Goal: Task Accomplishment & Management: Use online tool/utility

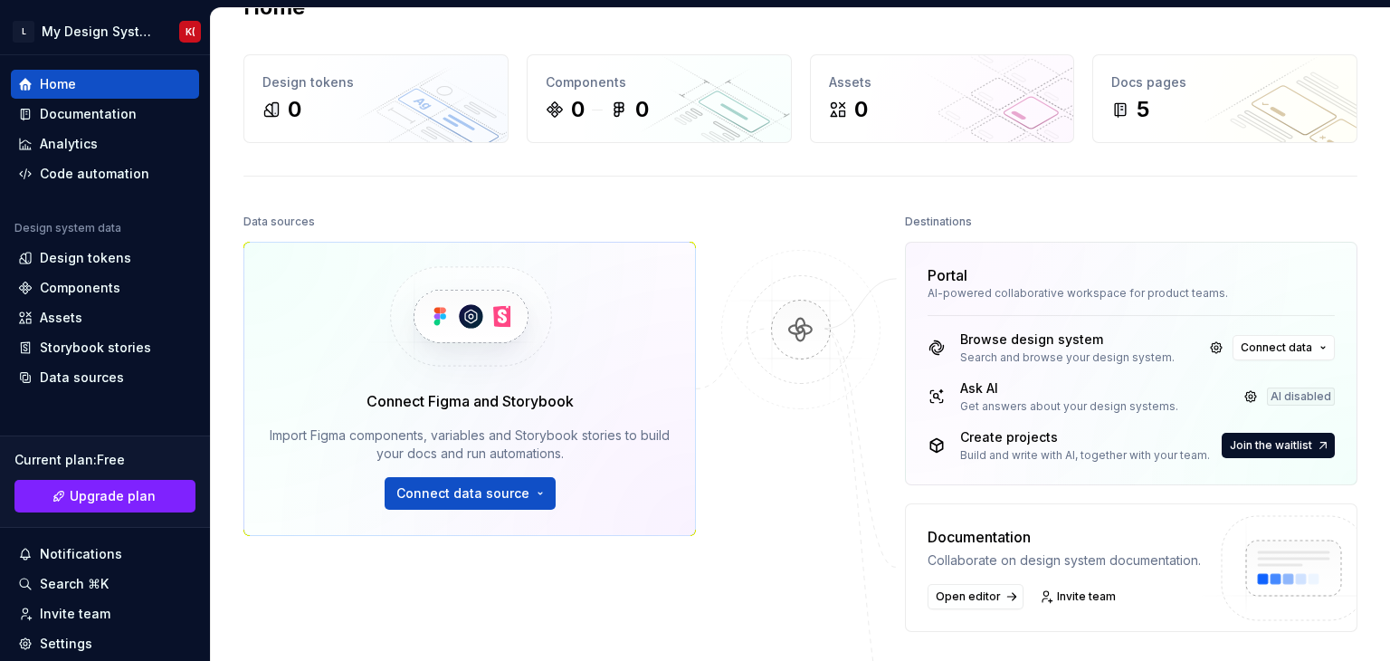
scroll to position [49, 0]
click at [470, 497] on span "Connect data source" at bounding box center [462, 492] width 133 height 18
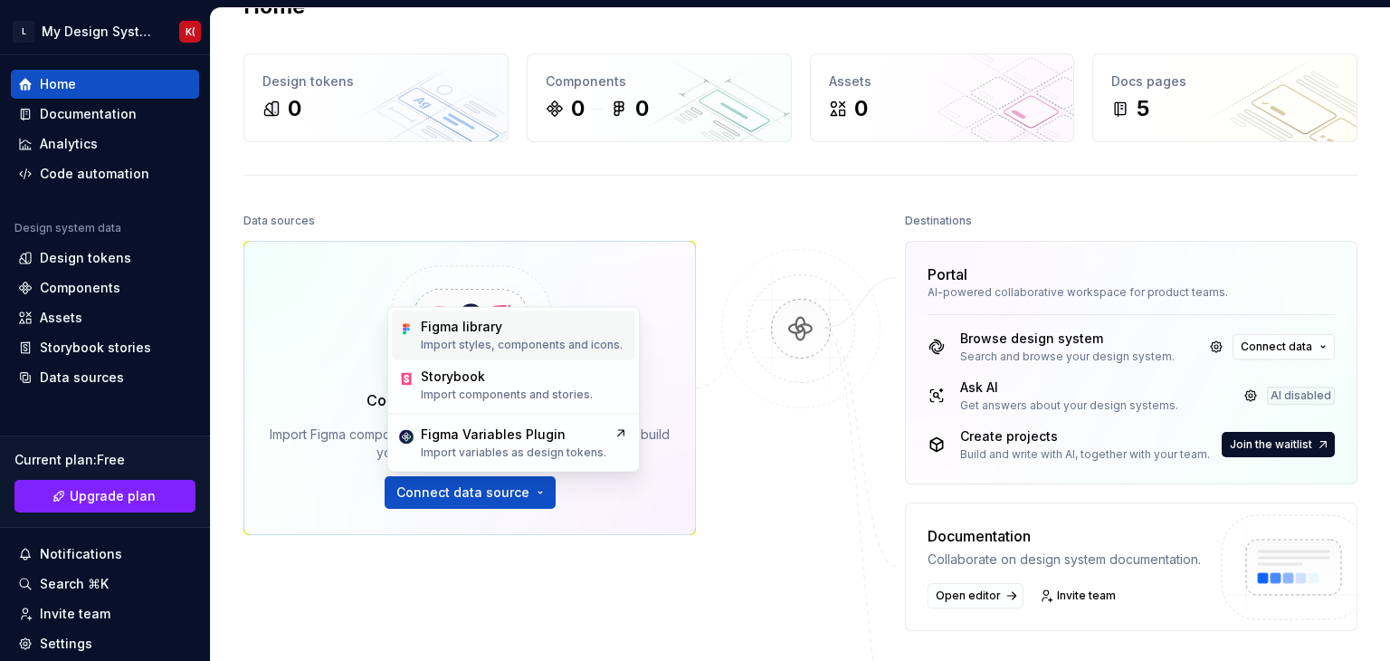
click at [460, 336] on div "Figma library Import styles, components and icons." at bounding box center [522, 335] width 202 height 34
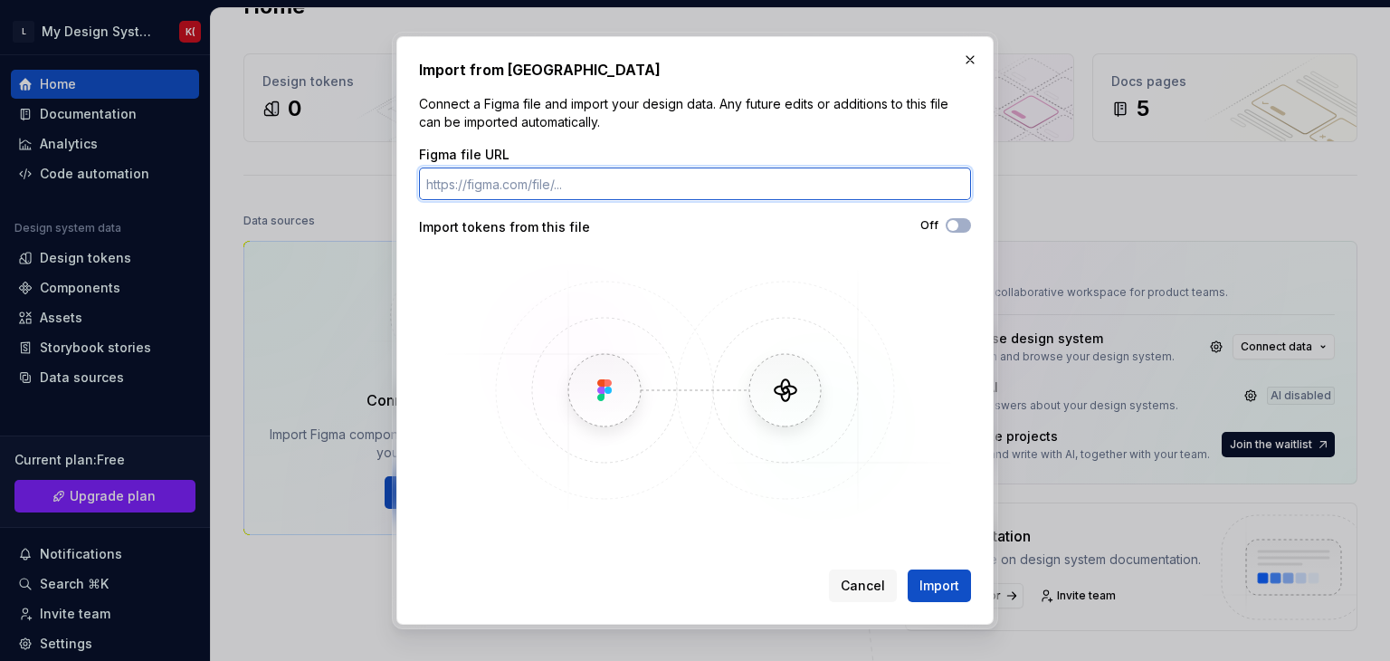
paste input "https://www.figma.com/design/oc6BWIsPj6NYm8FZugGXoQ/Labournet-Library?node-id=1…"
drag, startPoint x: 539, startPoint y: 186, endPoint x: 336, endPoint y: 187, distance: 202.8
click at [336, 187] on div "Import from Figma Connect a Figma file and import your design data. Any future …" at bounding box center [695, 330] width 1390 height 661
type input "https://www.figma.com/design/oc6BWIsPj6NYm8FZugGXoQ/Labournet-Library?node-id=1…"
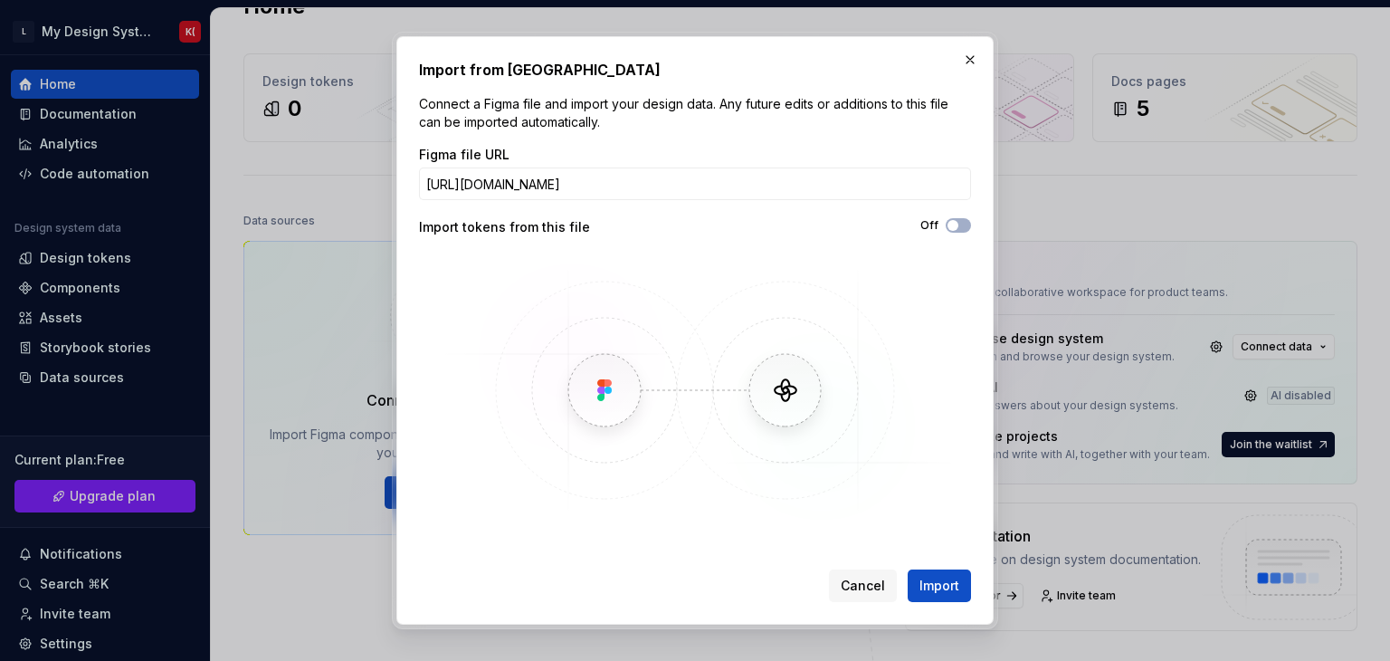
click at [646, 241] on div "Figma file URL https://www.figma.com/design/oc6BWIsPj6NYm8FZugGXoQ/Labournet-Li…" at bounding box center [695, 336] width 552 height 380
click at [954, 220] on span "button" at bounding box center [953, 225] width 11 height 11
click at [939, 595] on button "Import" at bounding box center [939, 585] width 63 height 33
click at [939, 584] on span "Import" at bounding box center [940, 586] width 40 height 18
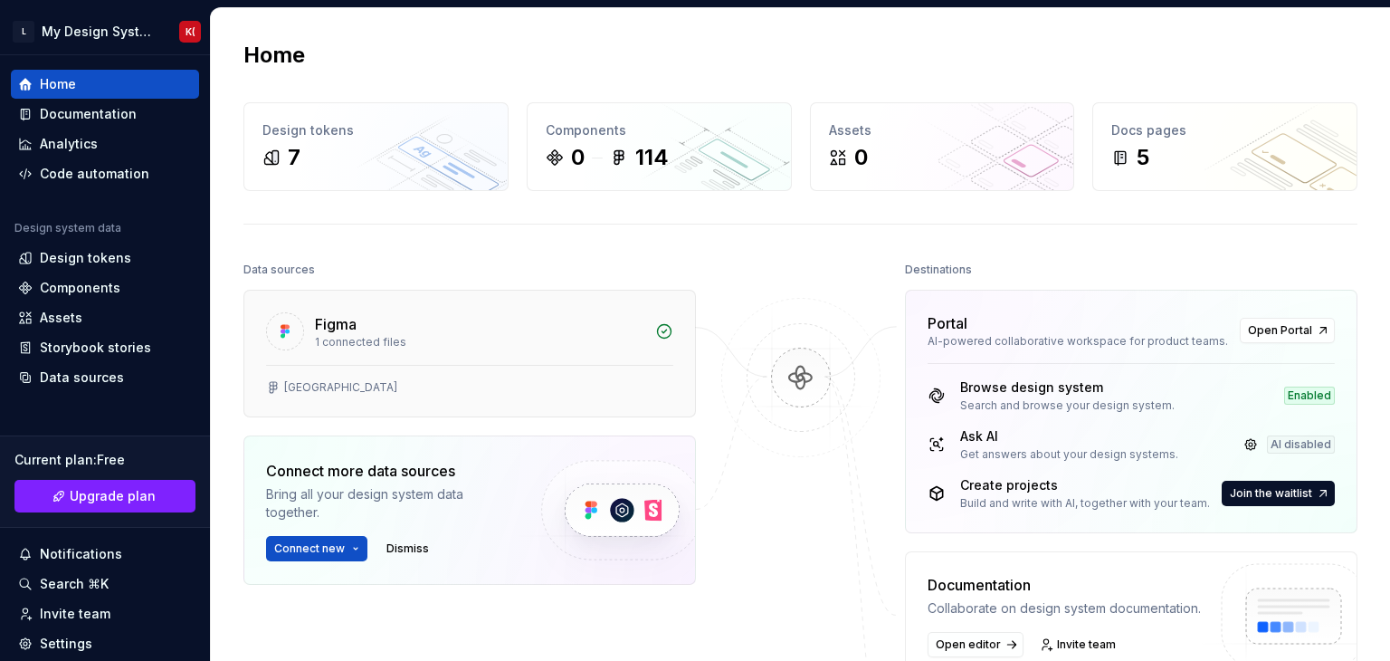
click at [500, 372] on div "Labournet Library" at bounding box center [469, 391] width 451 height 52
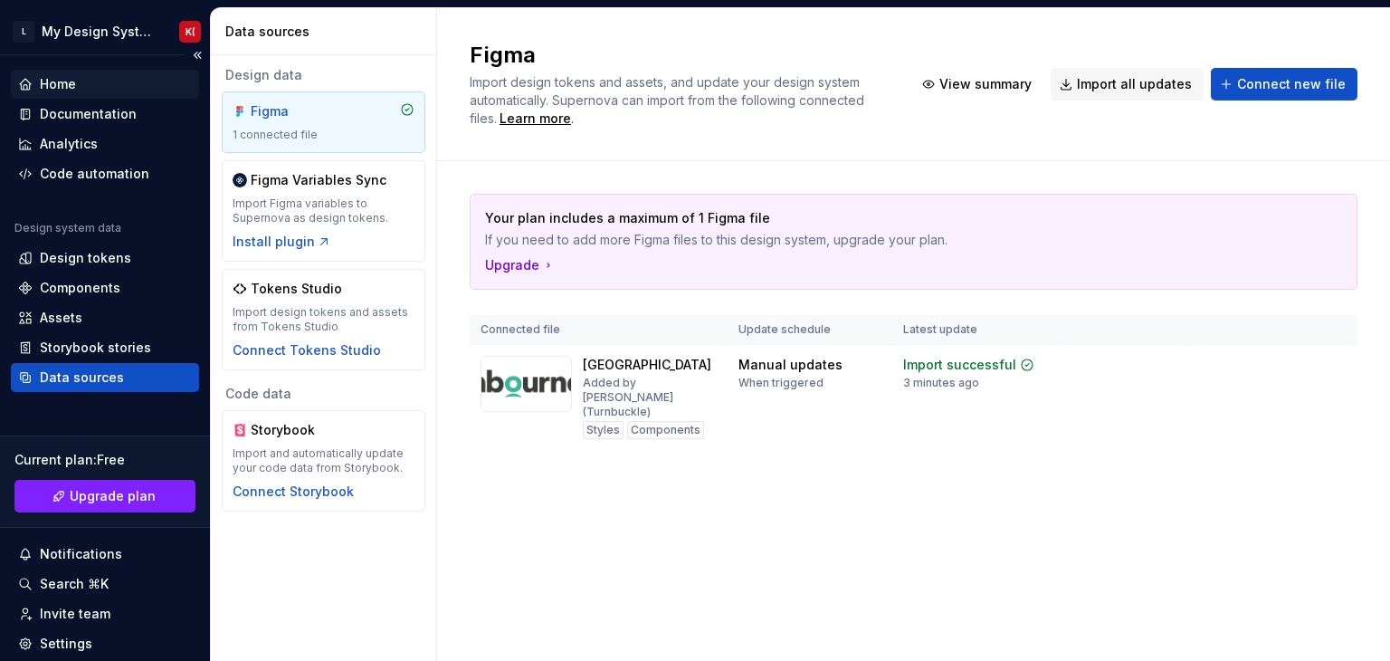
click at [62, 84] on div "Home" at bounding box center [58, 84] width 36 height 18
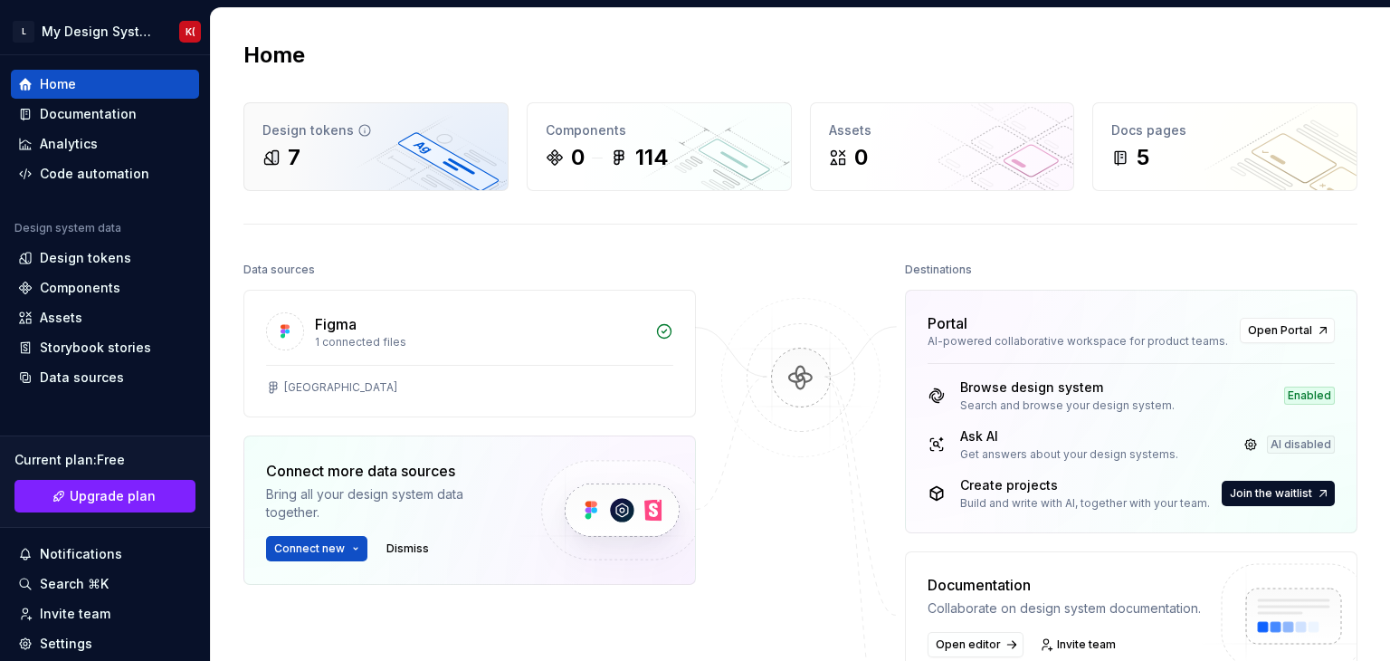
click at [351, 177] on div "Design tokens 7" at bounding box center [375, 146] width 263 height 87
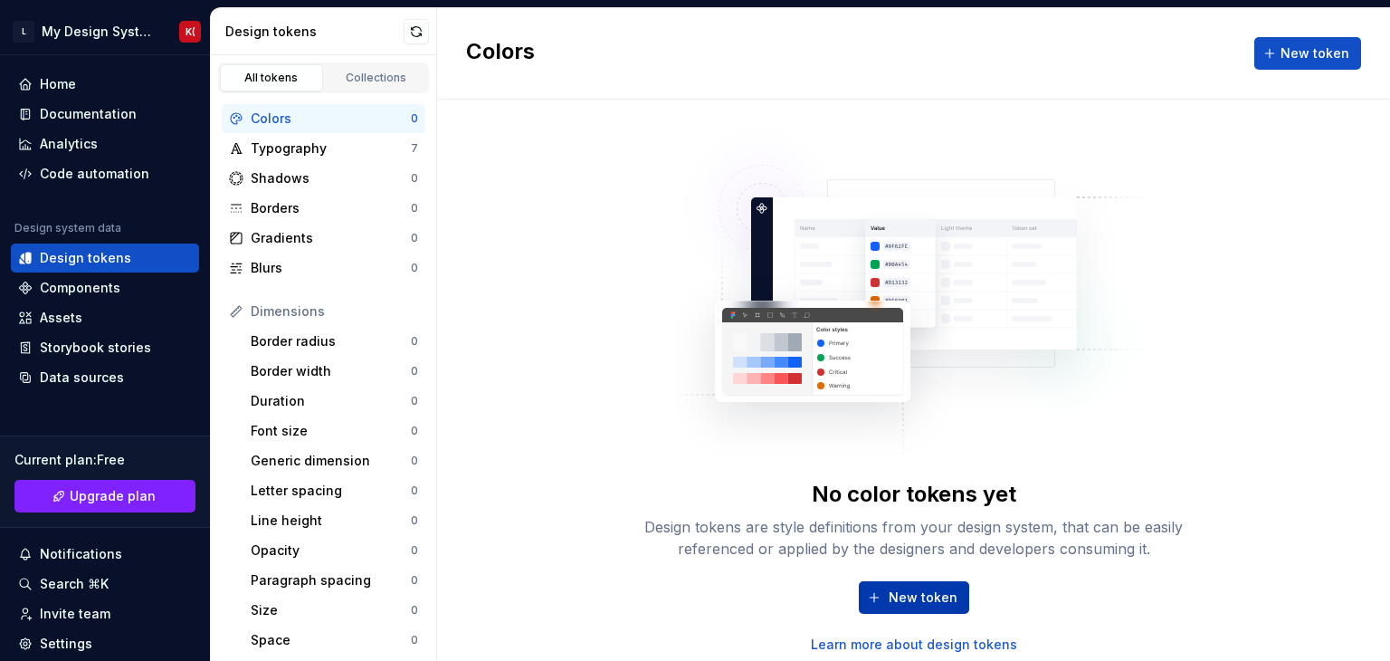
click at [905, 588] on span "New token" at bounding box center [923, 597] width 69 height 18
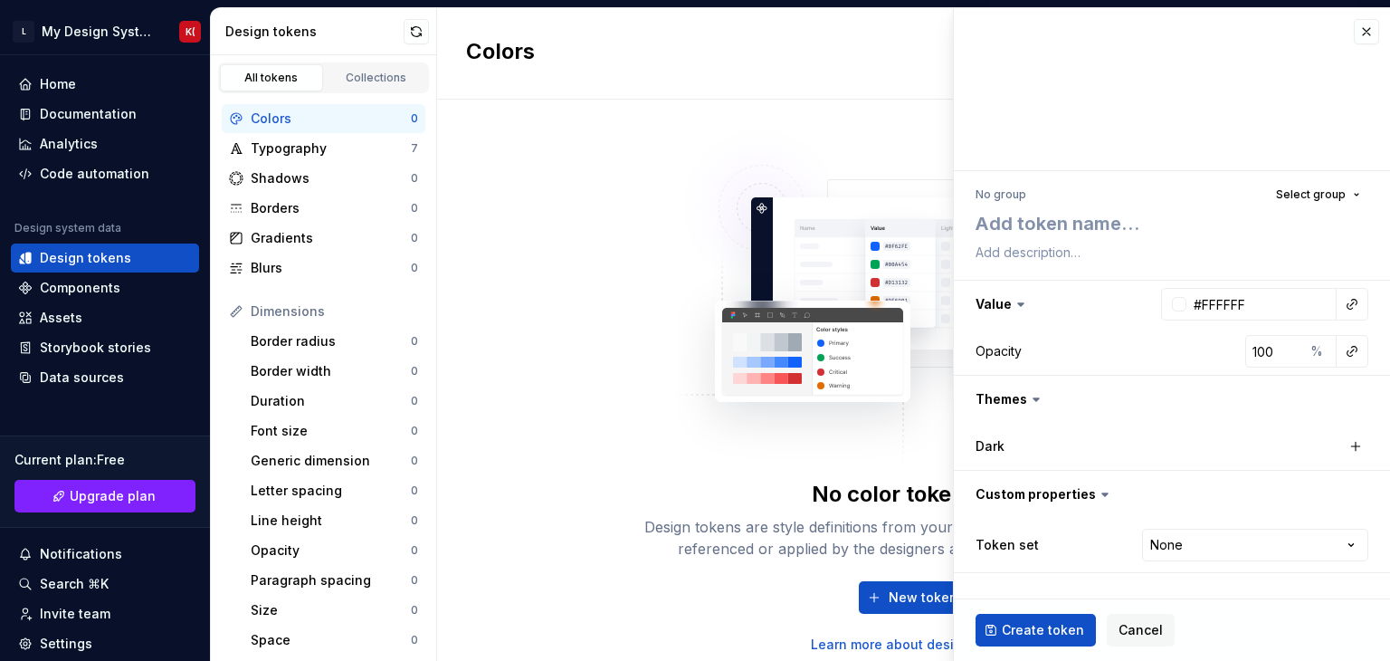
type textarea "*"
click at [1366, 30] on button "button" at bounding box center [1366, 31] width 25 height 25
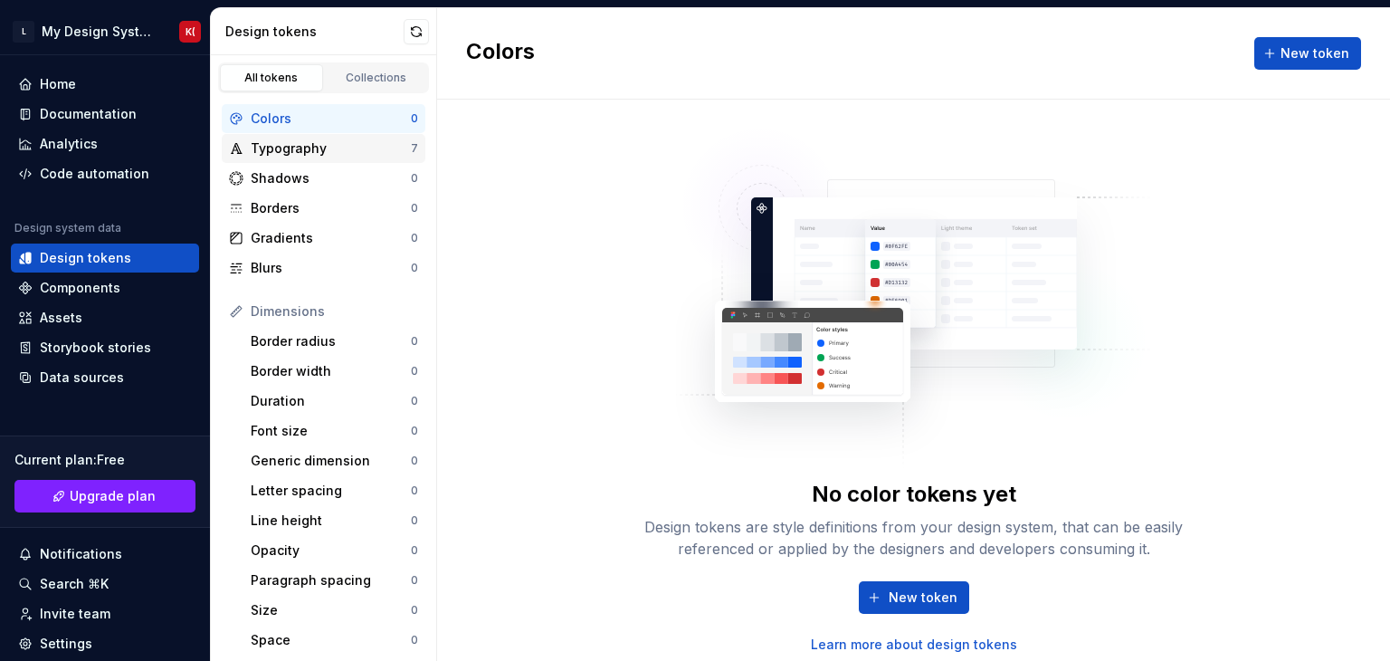
click at [302, 136] on div "Typography 7" at bounding box center [324, 148] width 204 height 29
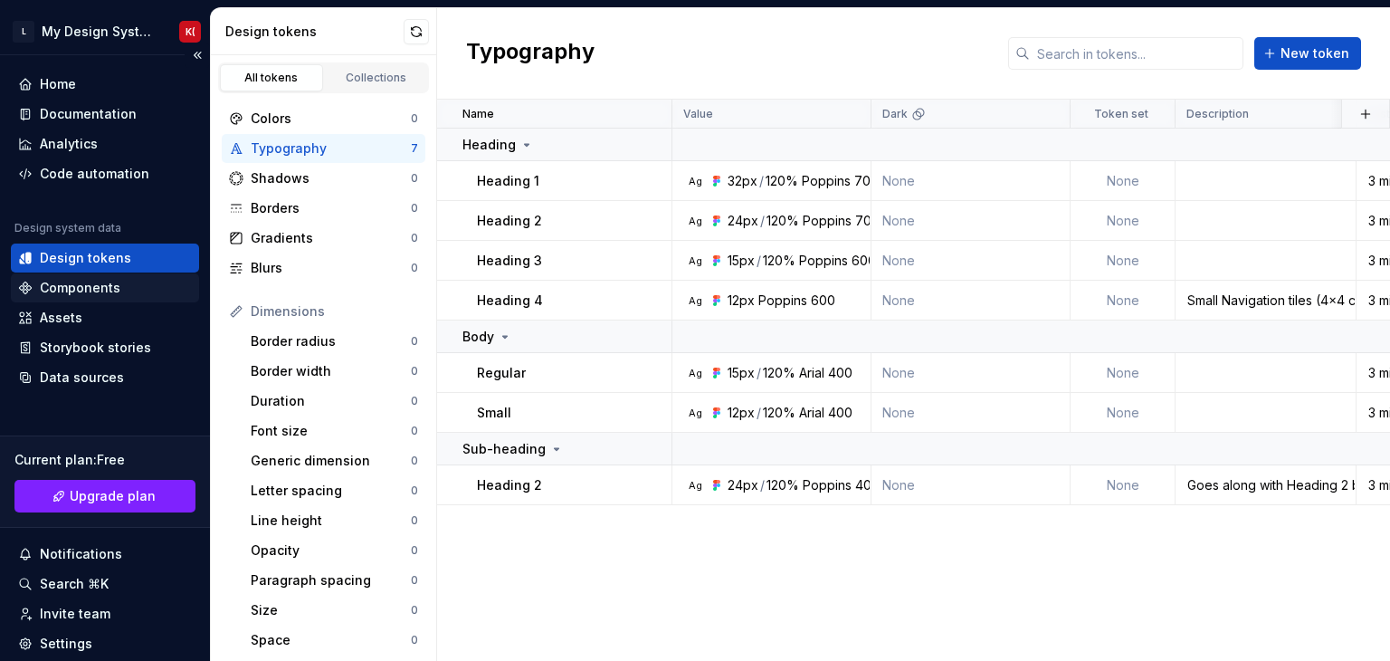
click at [99, 285] on div "Components" at bounding box center [80, 288] width 81 height 18
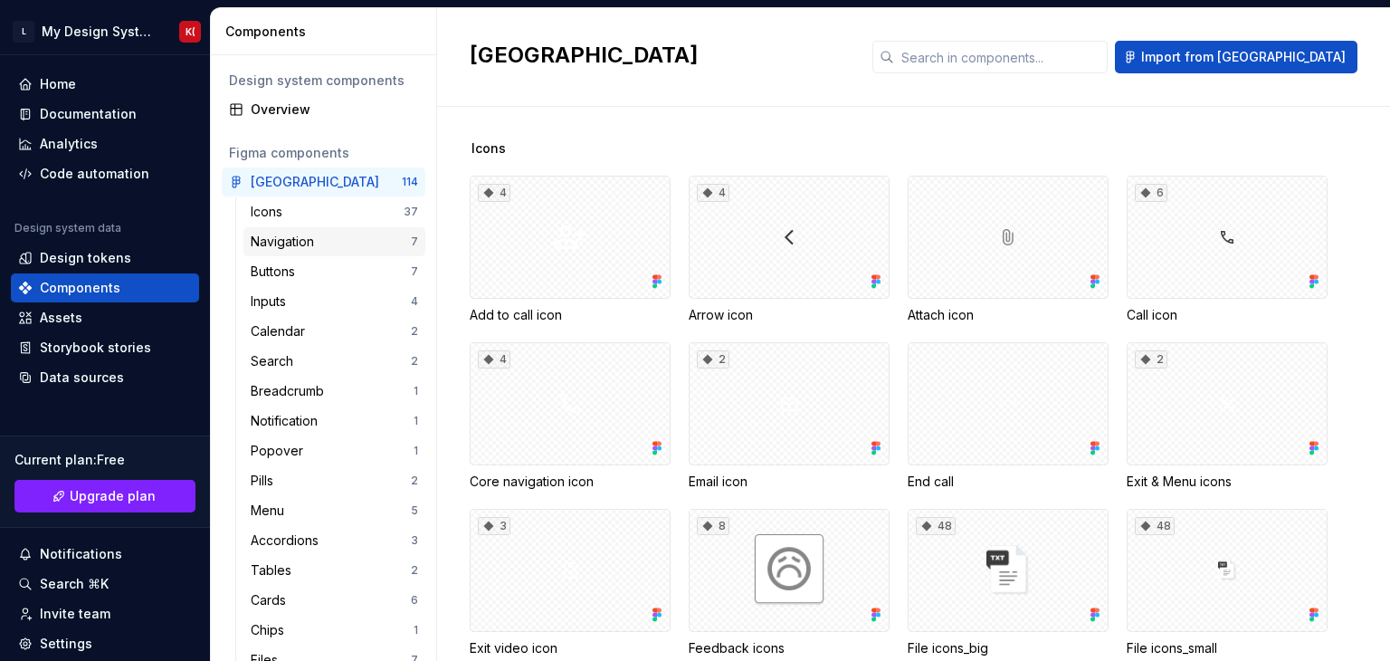
click at [336, 233] on div "Navigation" at bounding box center [331, 242] width 160 height 18
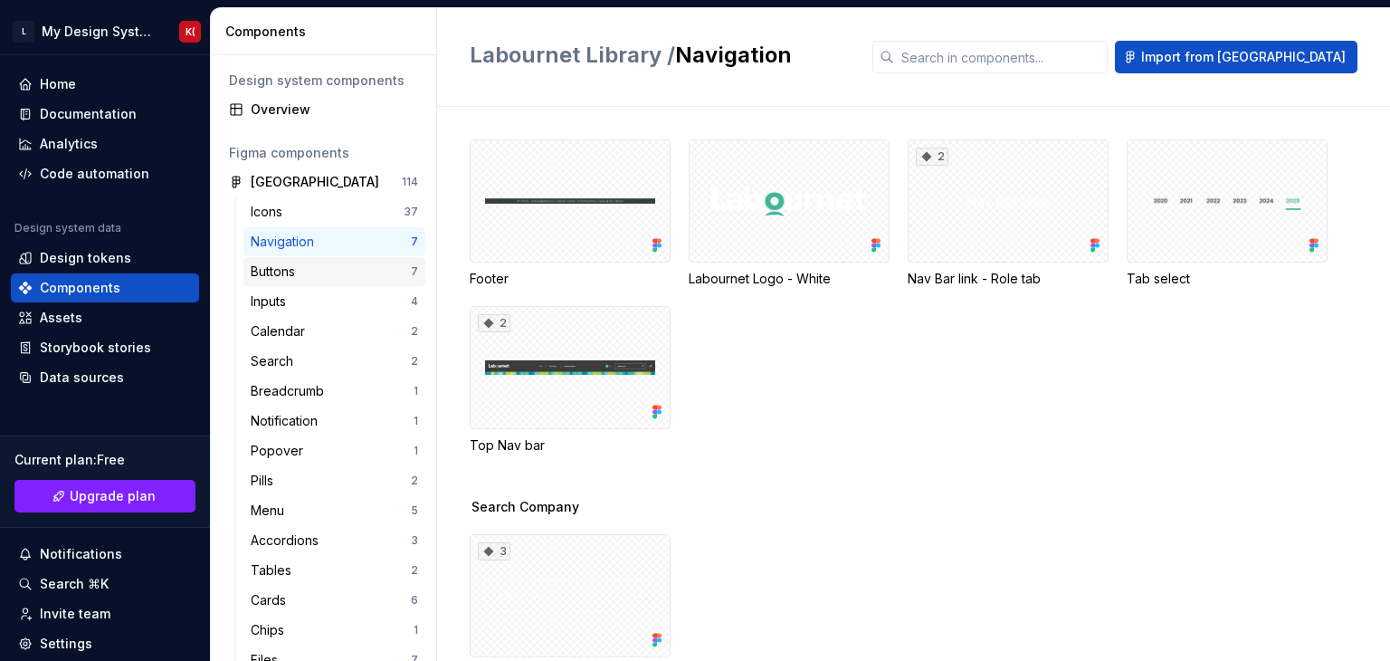
click at [340, 269] on div "Buttons" at bounding box center [331, 271] width 160 height 18
